Goal: Information Seeking & Learning: Learn about a topic

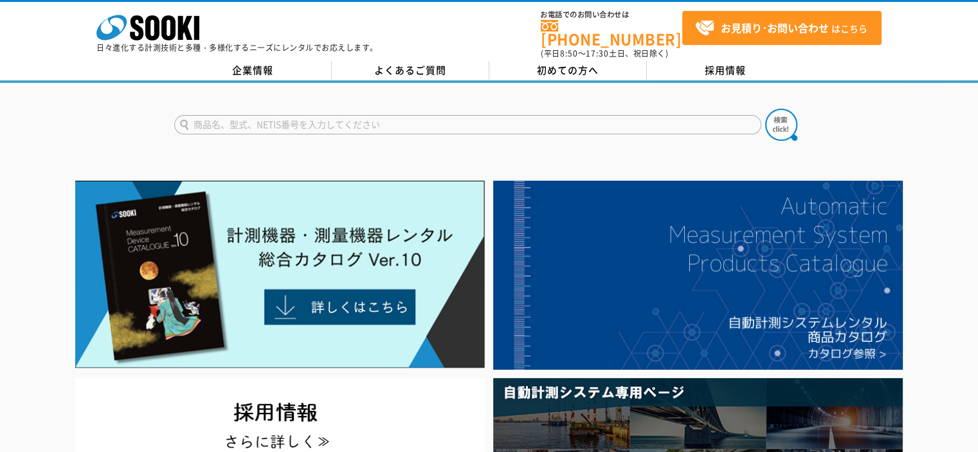
click at [340, 115] on input "text" at bounding box center [467, 124] width 587 height 19
type input "y"
type input "揺れウォッチャー"
click at [765, 109] on button at bounding box center [781, 125] width 32 height 32
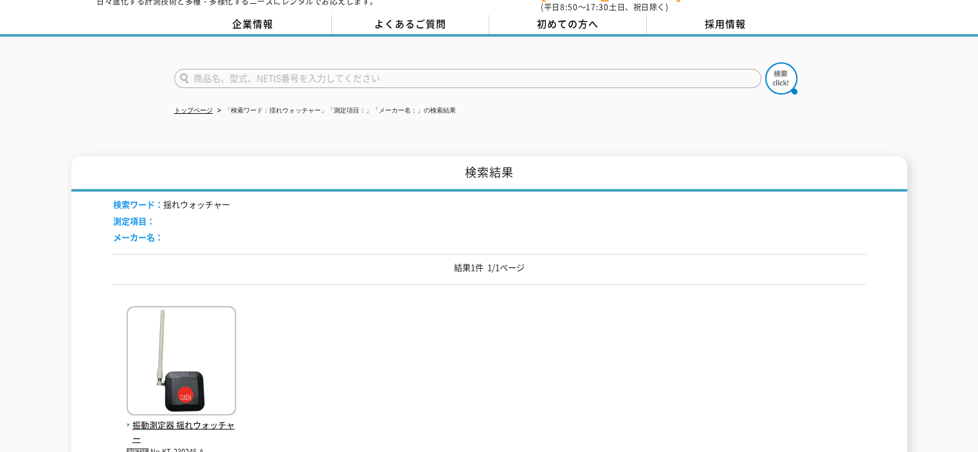
scroll to position [193, 0]
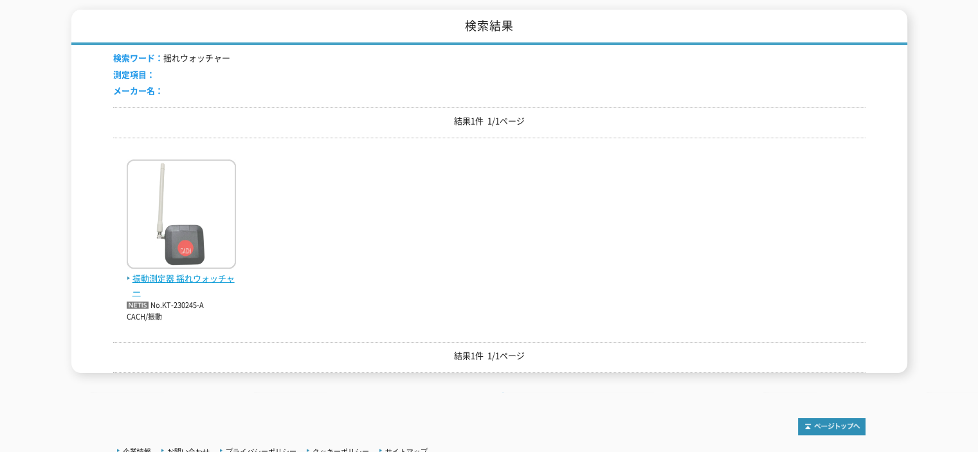
click at [143, 235] on img at bounding box center [181, 215] width 109 height 113
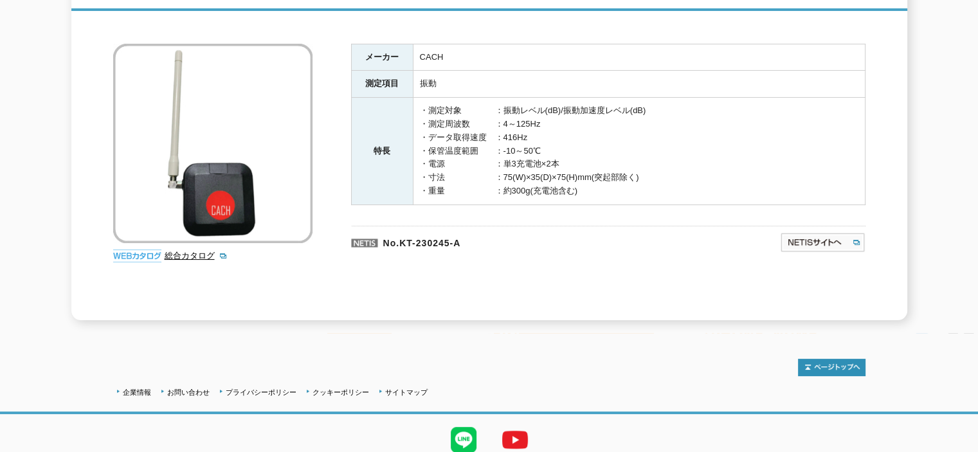
scroll to position [173, 0]
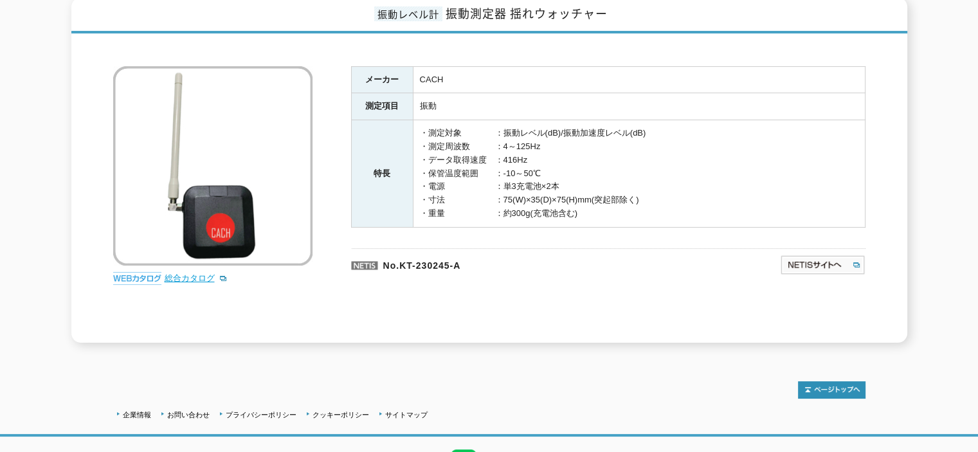
click at [190, 273] on link "総合カタログ" at bounding box center [196, 278] width 63 height 10
click at [820, 255] on img at bounding box center [823, 265] width 86 height 21
